Goal: Find specific page/section: Find specific page/section

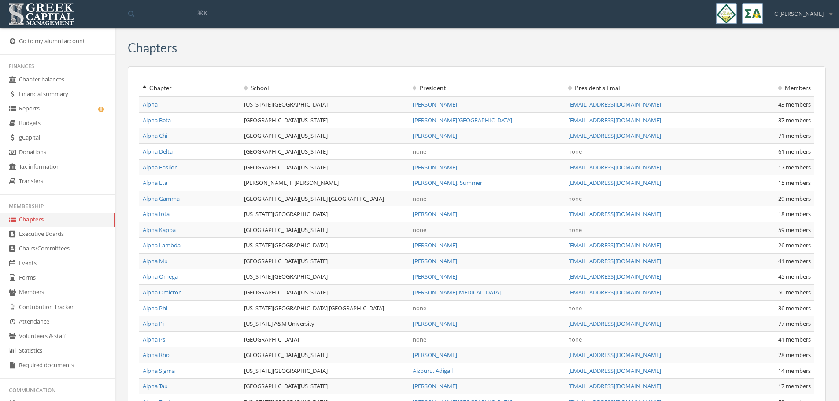
click at [31, 142] on link "gCapital" at bounding box center [57, 138] width 114 height 15
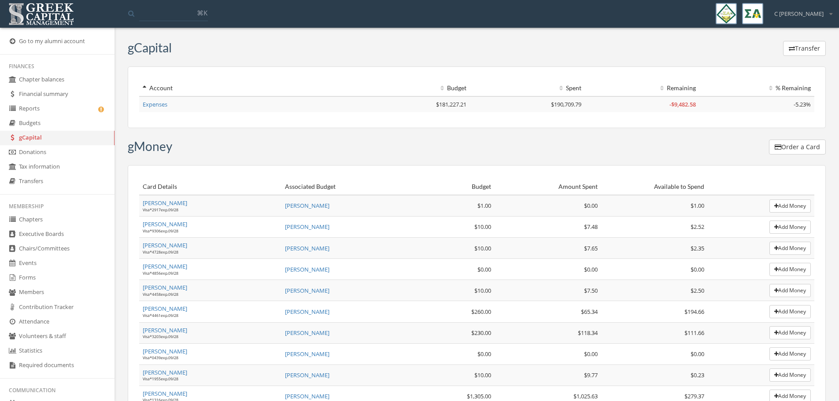
click at [145, 105] on link "Expenses" at bounding box center [155, 104] width 25 height 8
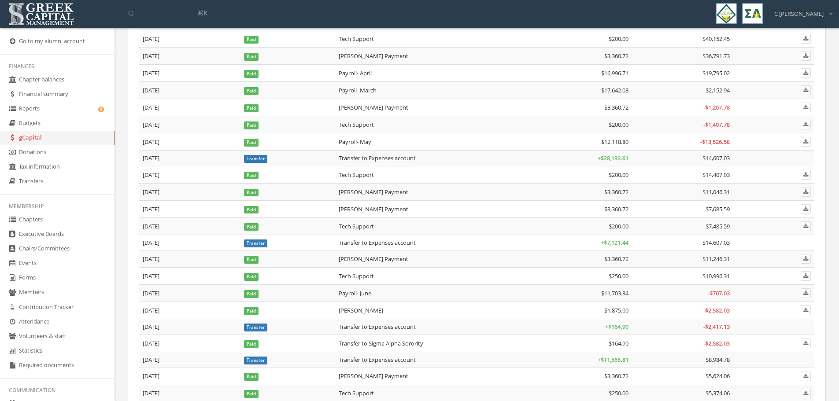
scroll to position [997, 0]
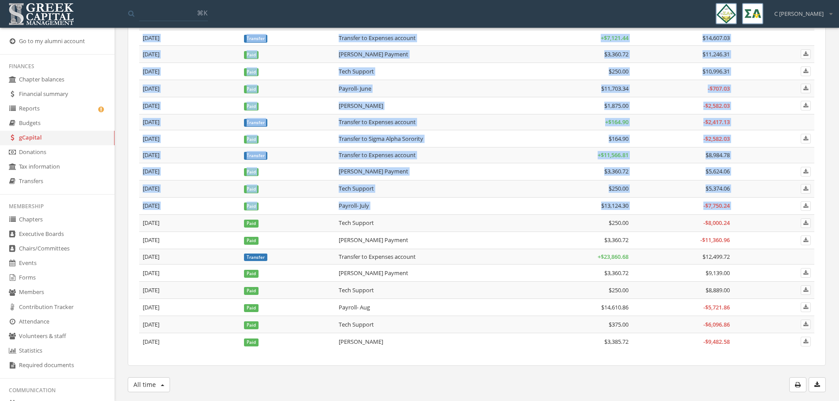
drag, startPoint x: 143, startPoint y: 221, endPoint x: 775, endPoint y: 350, distance: 645.6
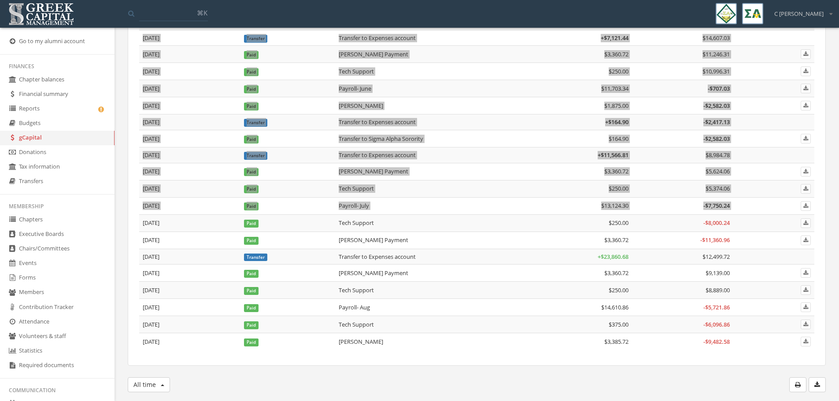
scroll to position [972, 0]
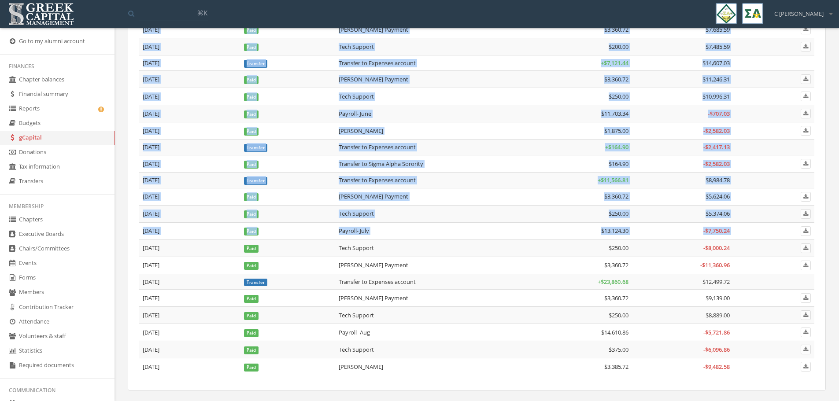
click at [527, 350] on td "Tech Support" at bounding box center [433, 349] width 196 height 17
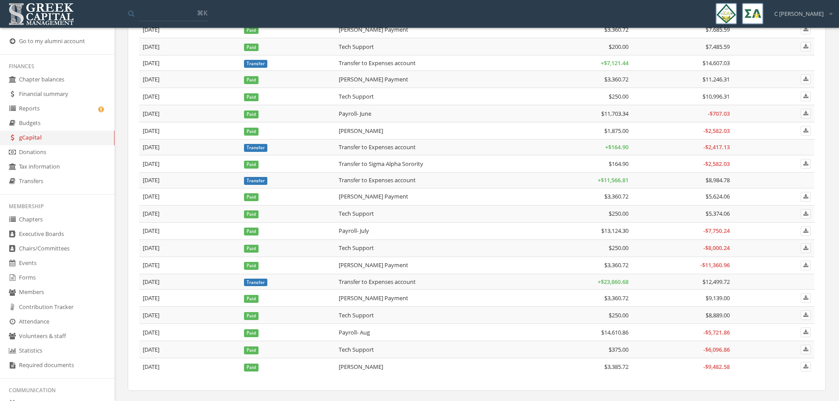
click at [415, 335] on td "Payroll- Aug" at bounding box center [433, 332] width 196 height 17
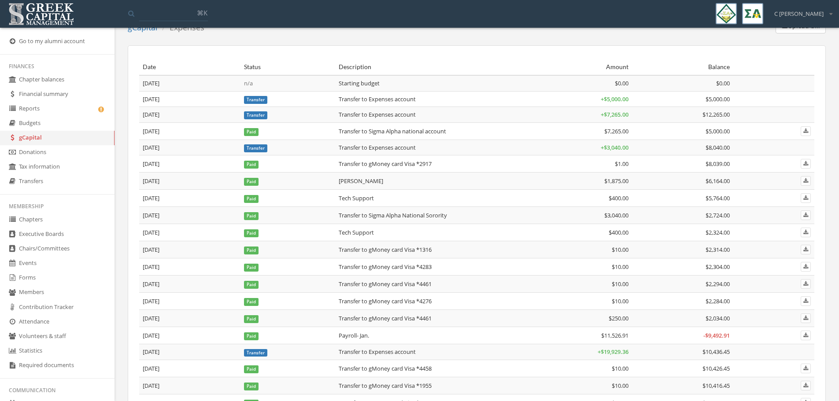
scroll to position [0, 0]
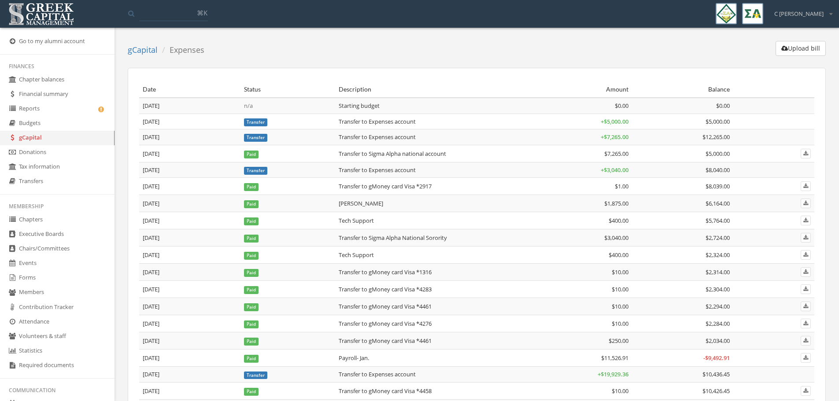
click at [499, 126] on td "Transfer to Expenses account" at bounding box center [433, 122] width 196 height 16
